Goal: Task Accomplishment & Management: Manage account settings

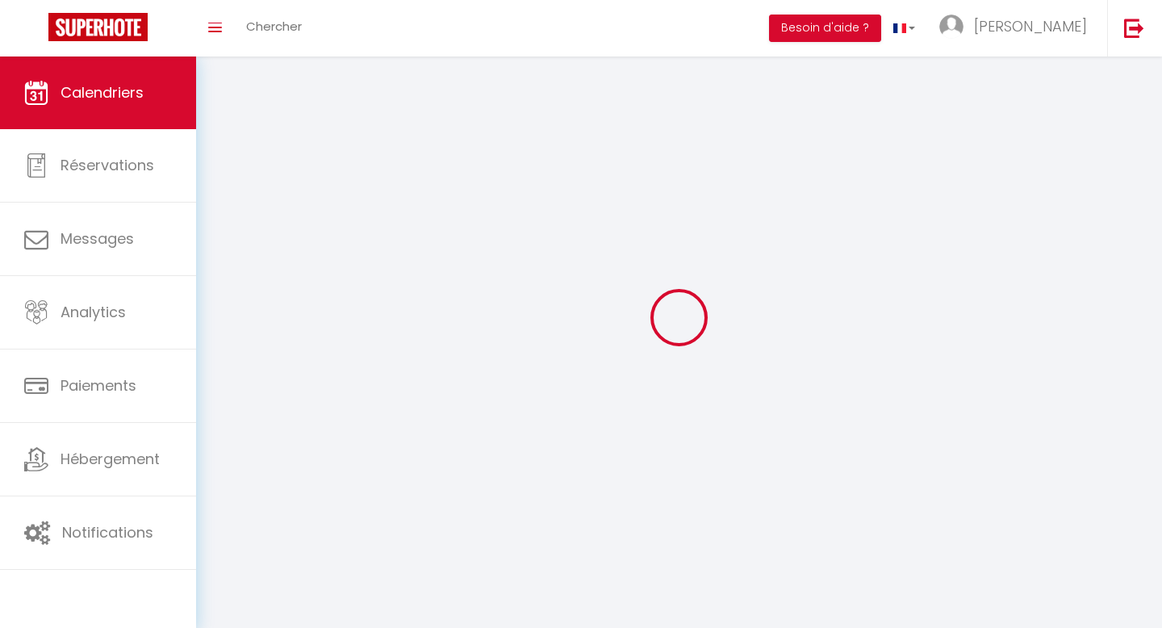
select select
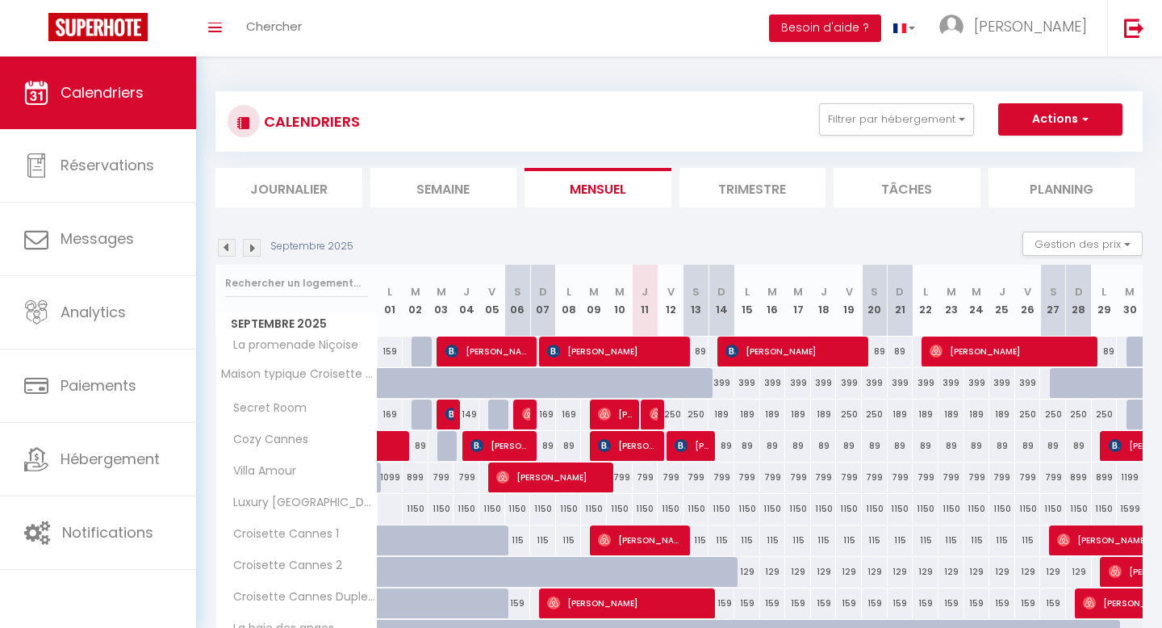
select select
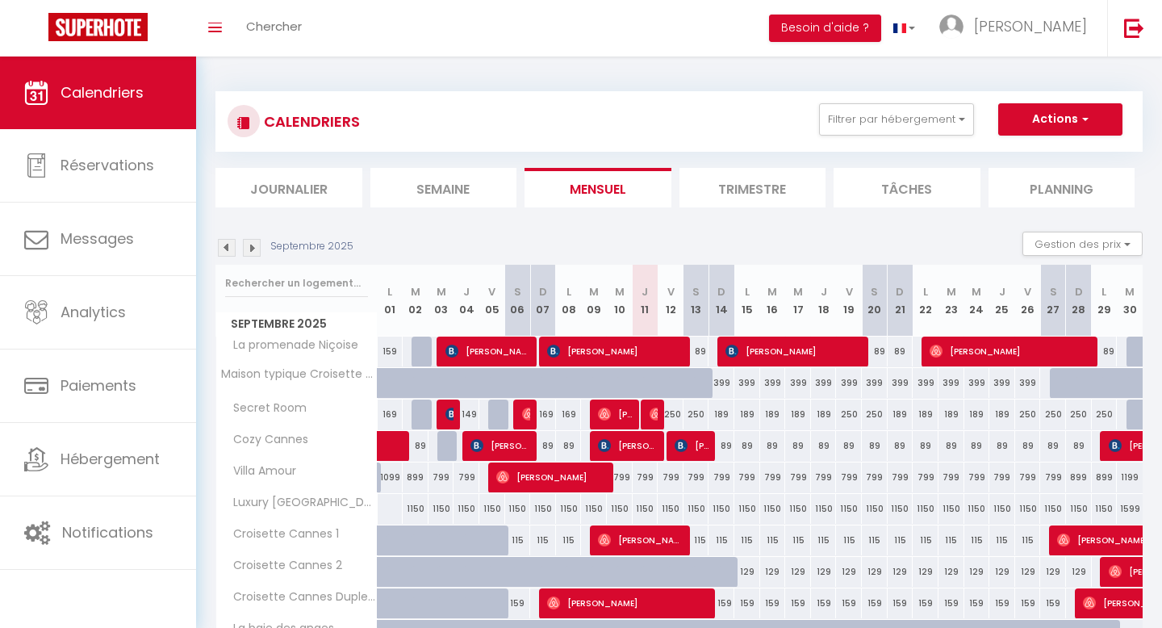
select select
click at [529, 418] on img at bounding box center [528, 414] width 13 height 13
select select "OK"
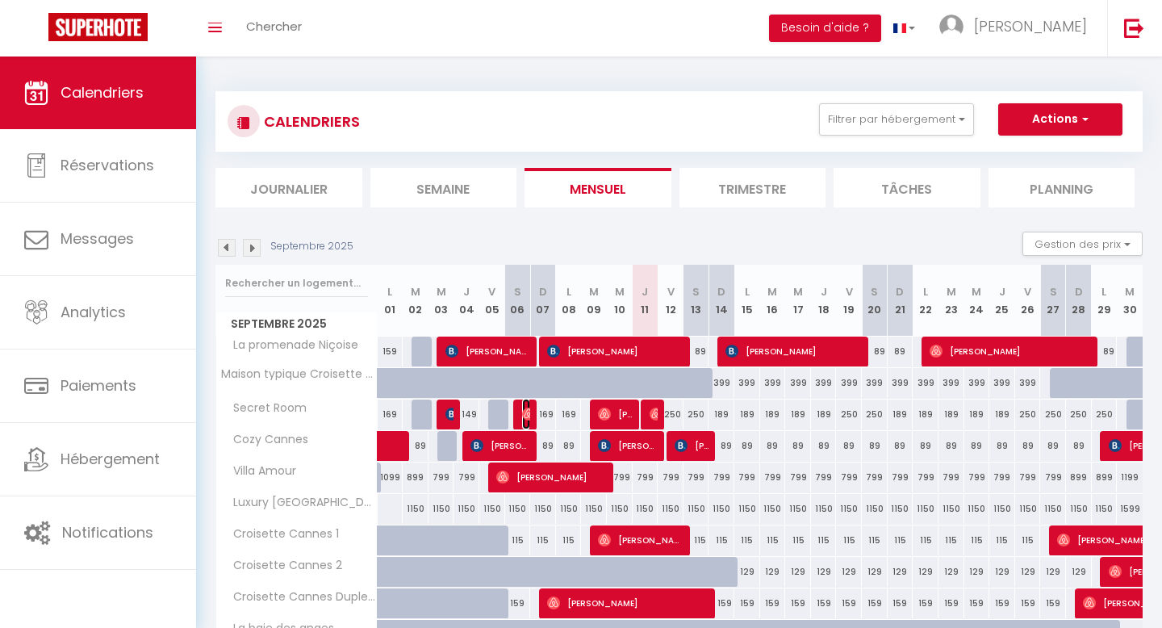
select select "0"
select select "1"
select select
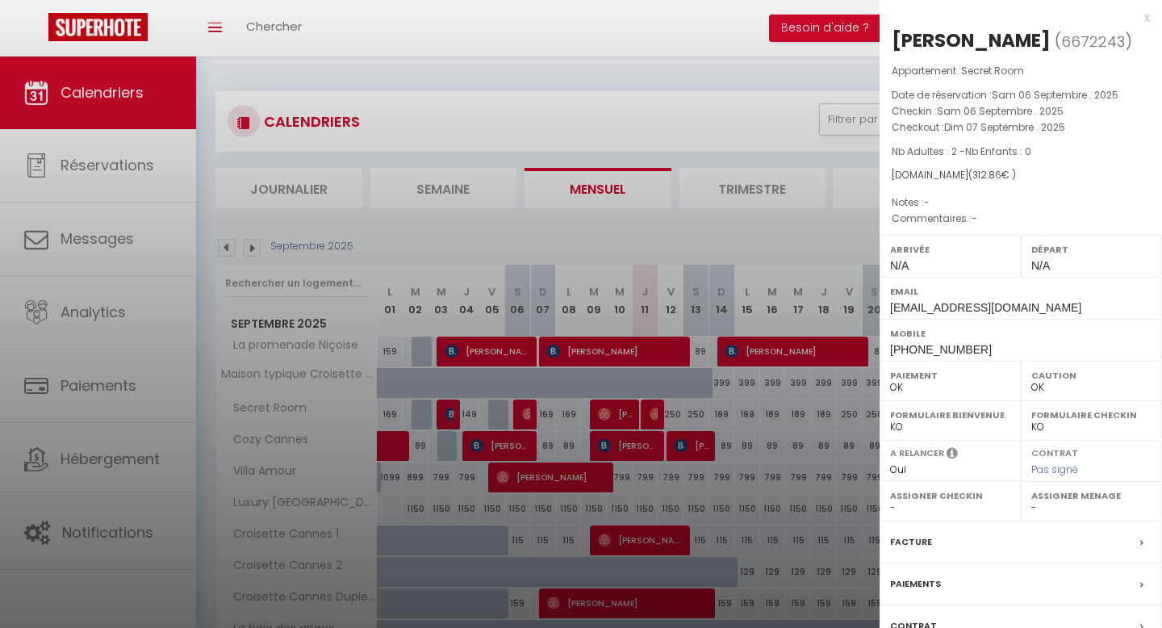
click at [529, 418] on div at bounding box center [581, 314] width 1162 height 628
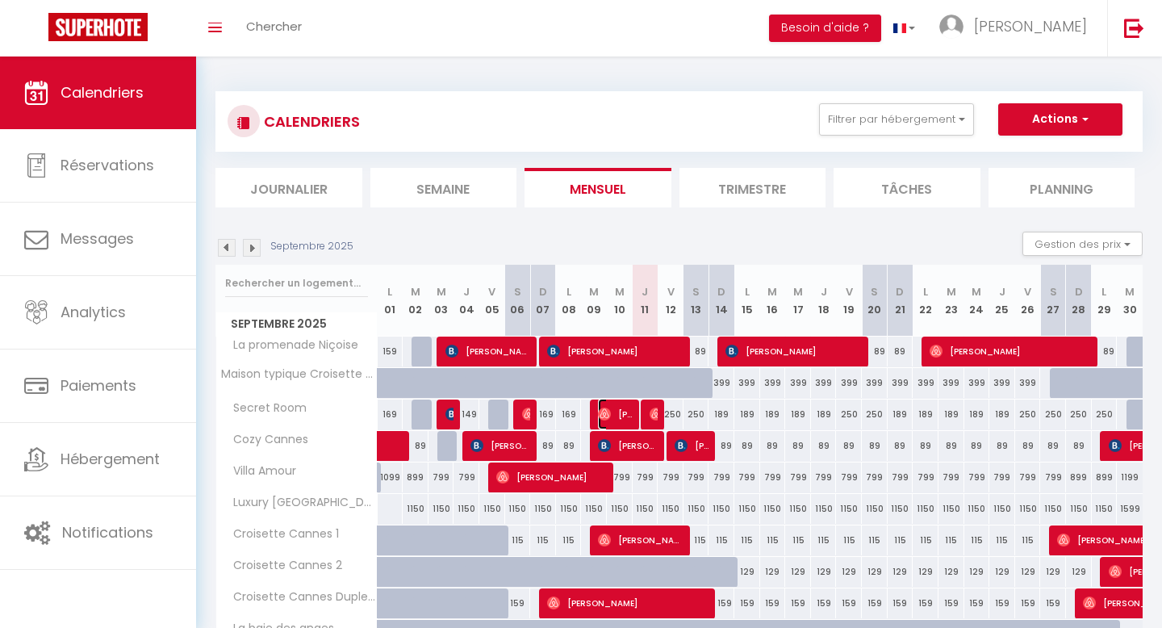
click at [611, 418] on span "[PERSON_NAME]" at bounding box center [615, 414] width 35 height 31
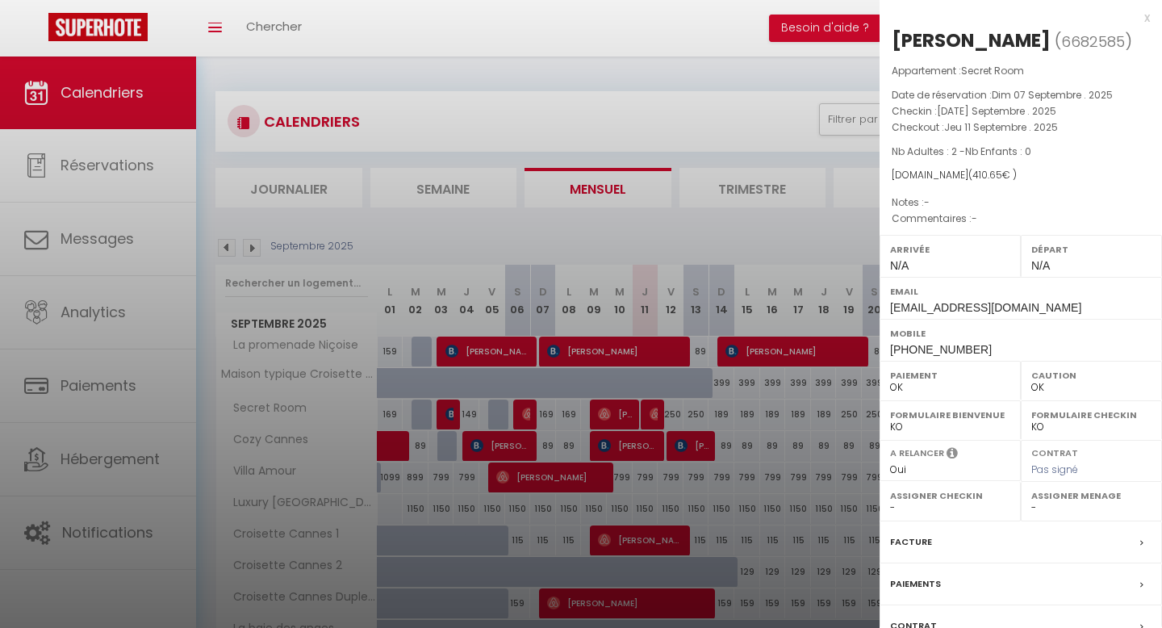
click at [611, 418] on div at bounding box center [581, 314] width 1162 height 628
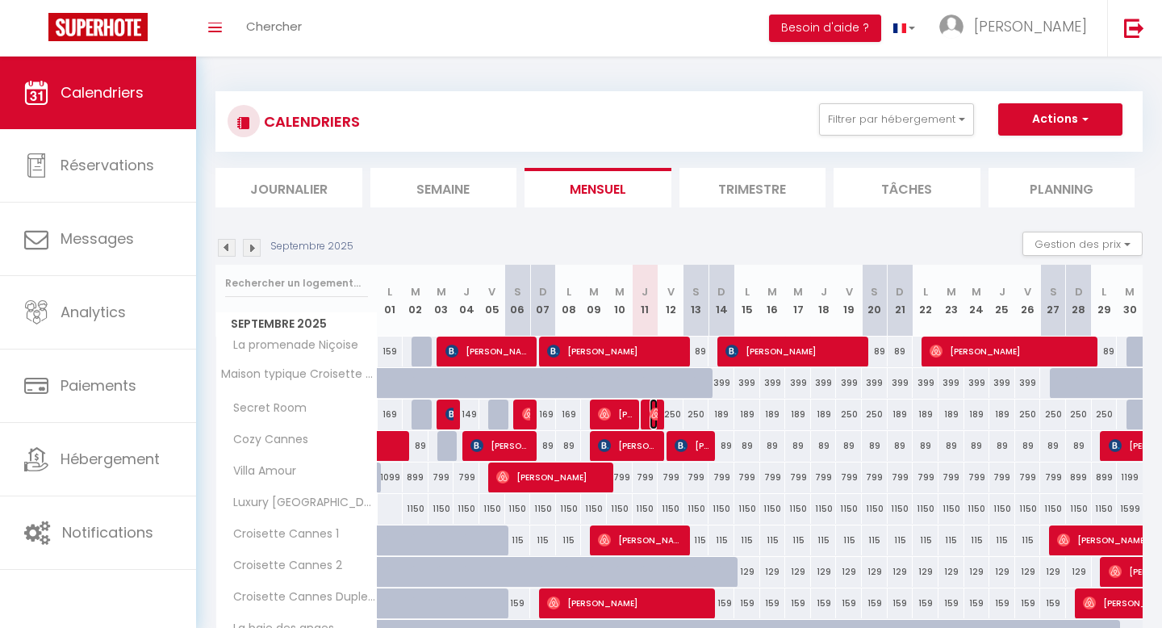
click at [651, 419] on img at bounding box center [656, 414] width 13 height 13
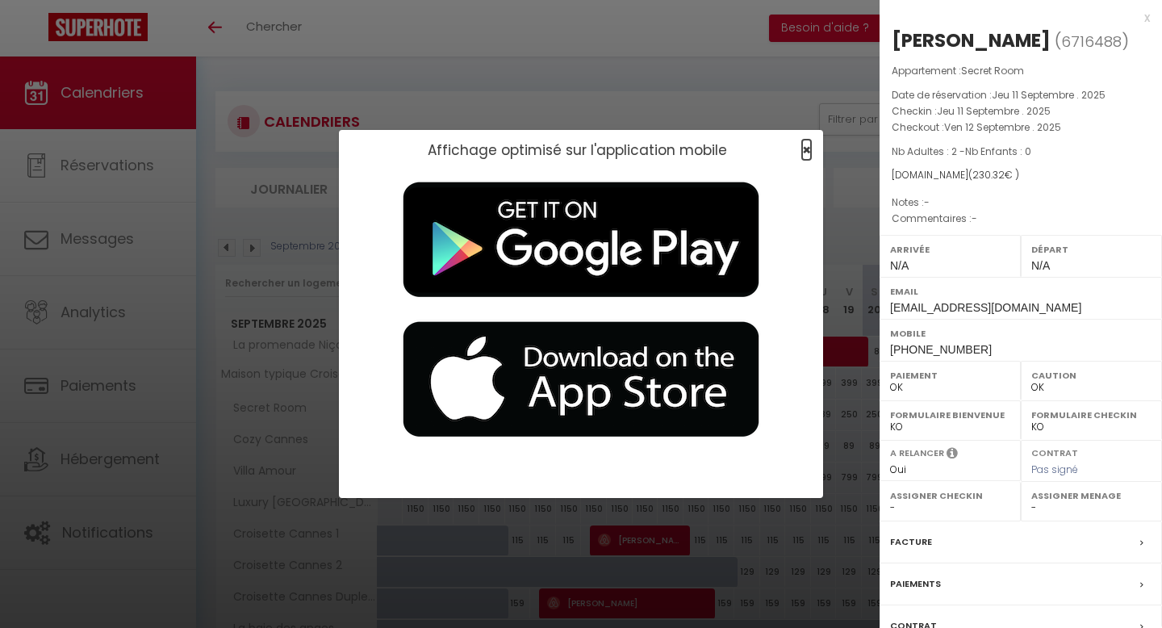
click at [804, 153] on span "×" at bounding box center [806, 150] width 9 height 20
